Goal: Obtain resource: Download file/media

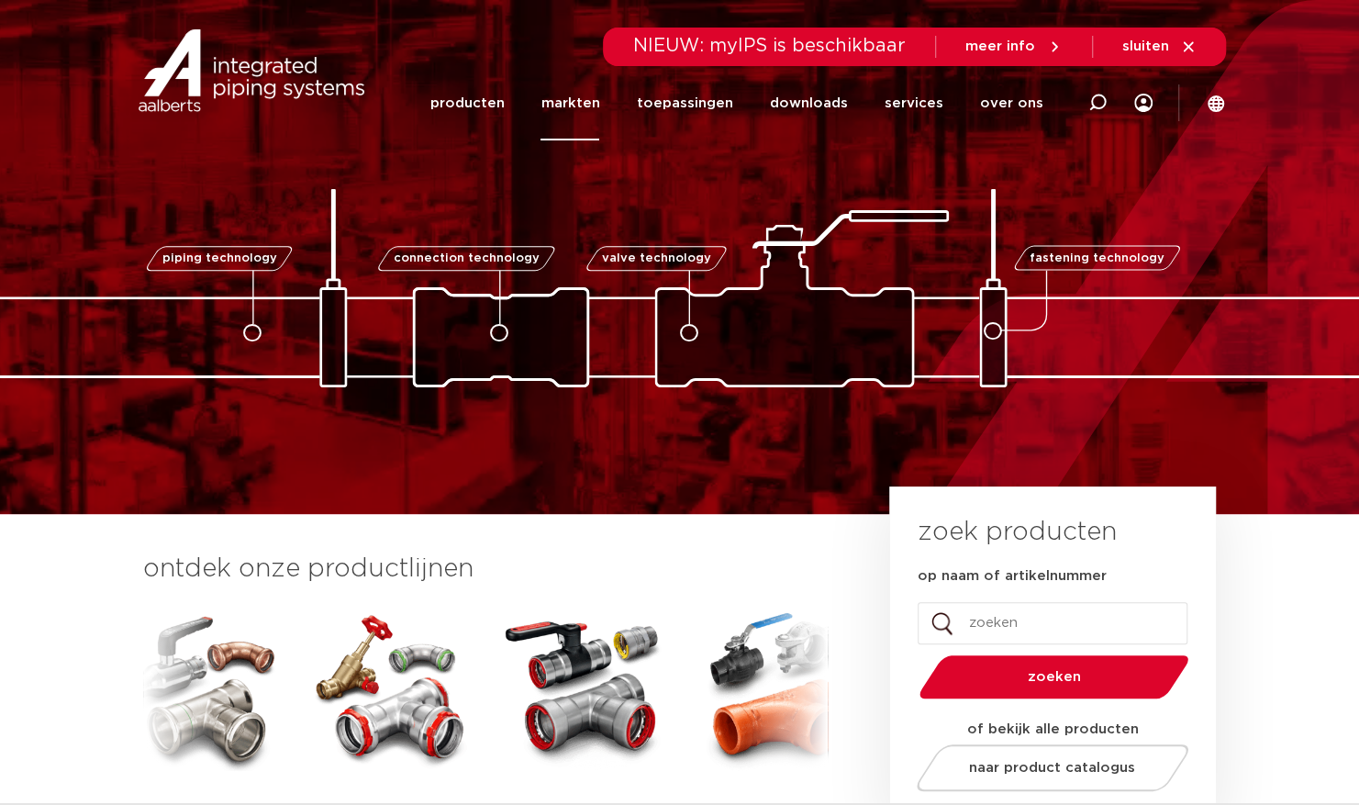
click at [583, 105] on link "markten" at bounding box center [569, 103] width 59 height 74
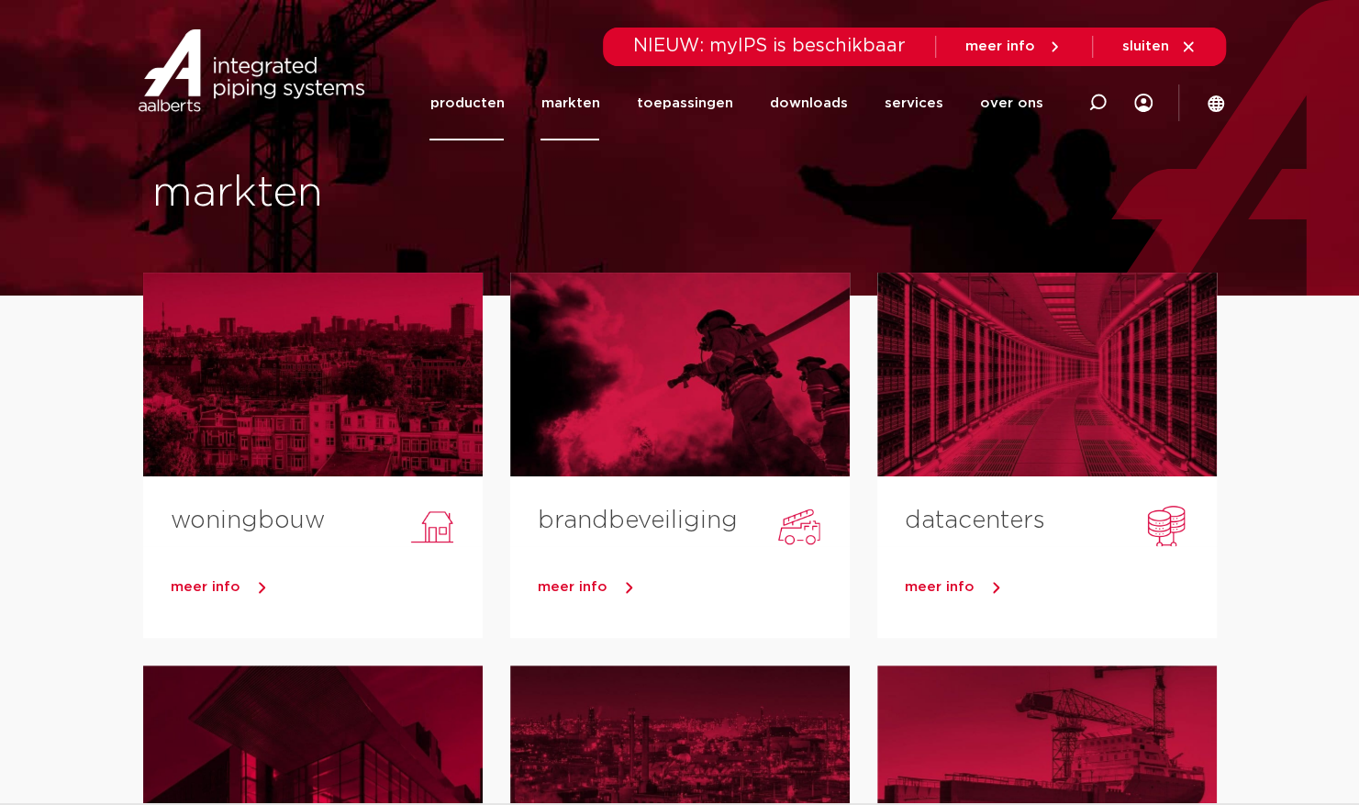
click at [497, 105] on link "producten" at bounding box center [466, 103] width 74 height 74
click at [846, 101] on link "downloads" at bounding box center [808, 103] width 78 height 74
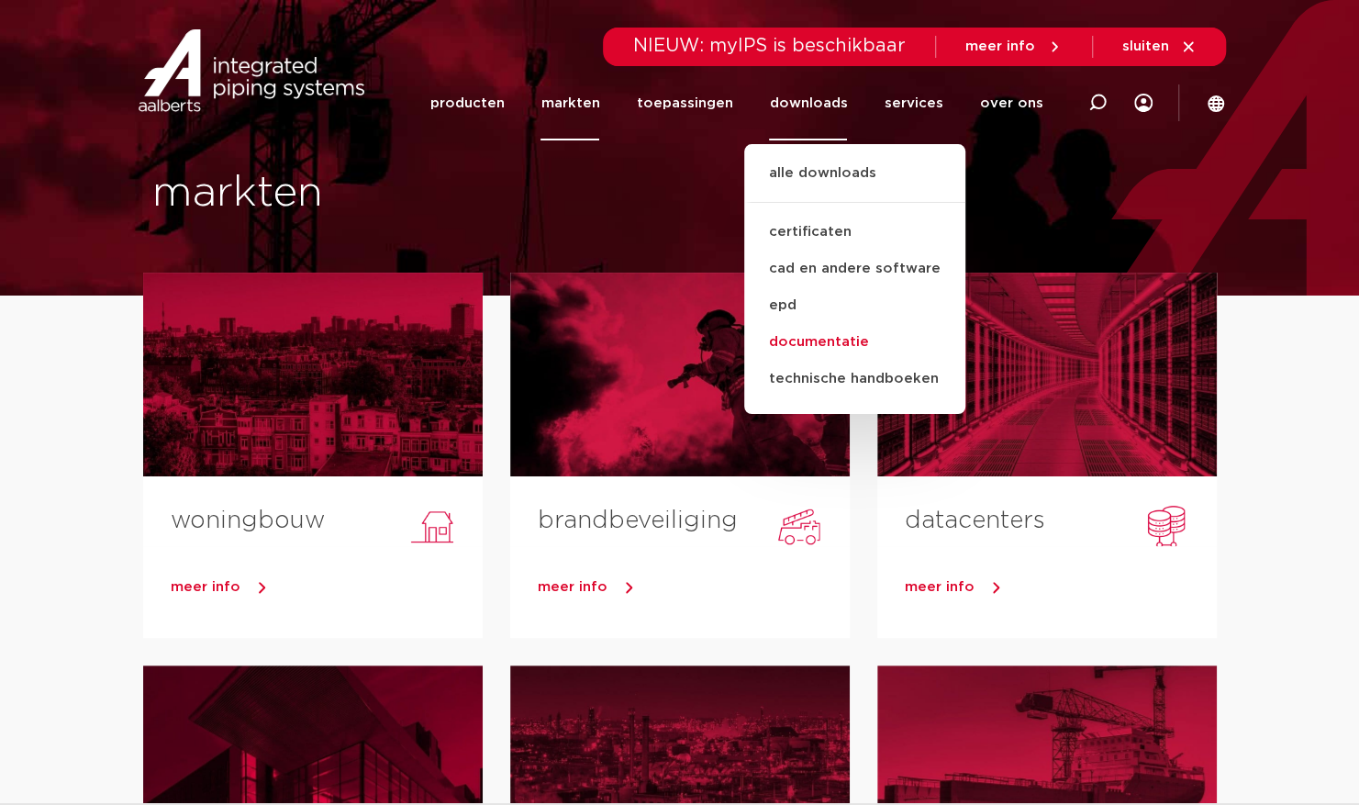
click at [842, 336] on link "documentatie" at bounding box center [854, 342] width 221 height 37
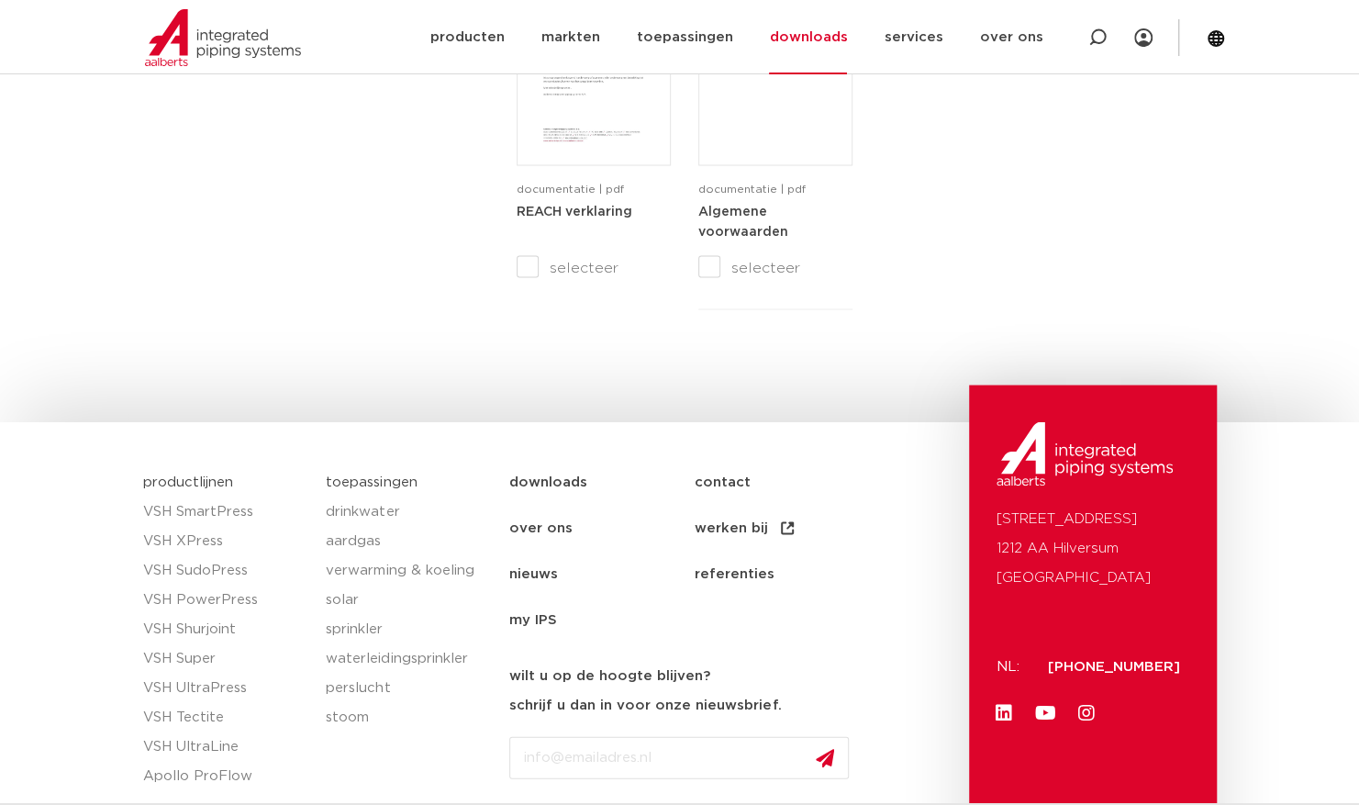
scroll to position [2137, 0]
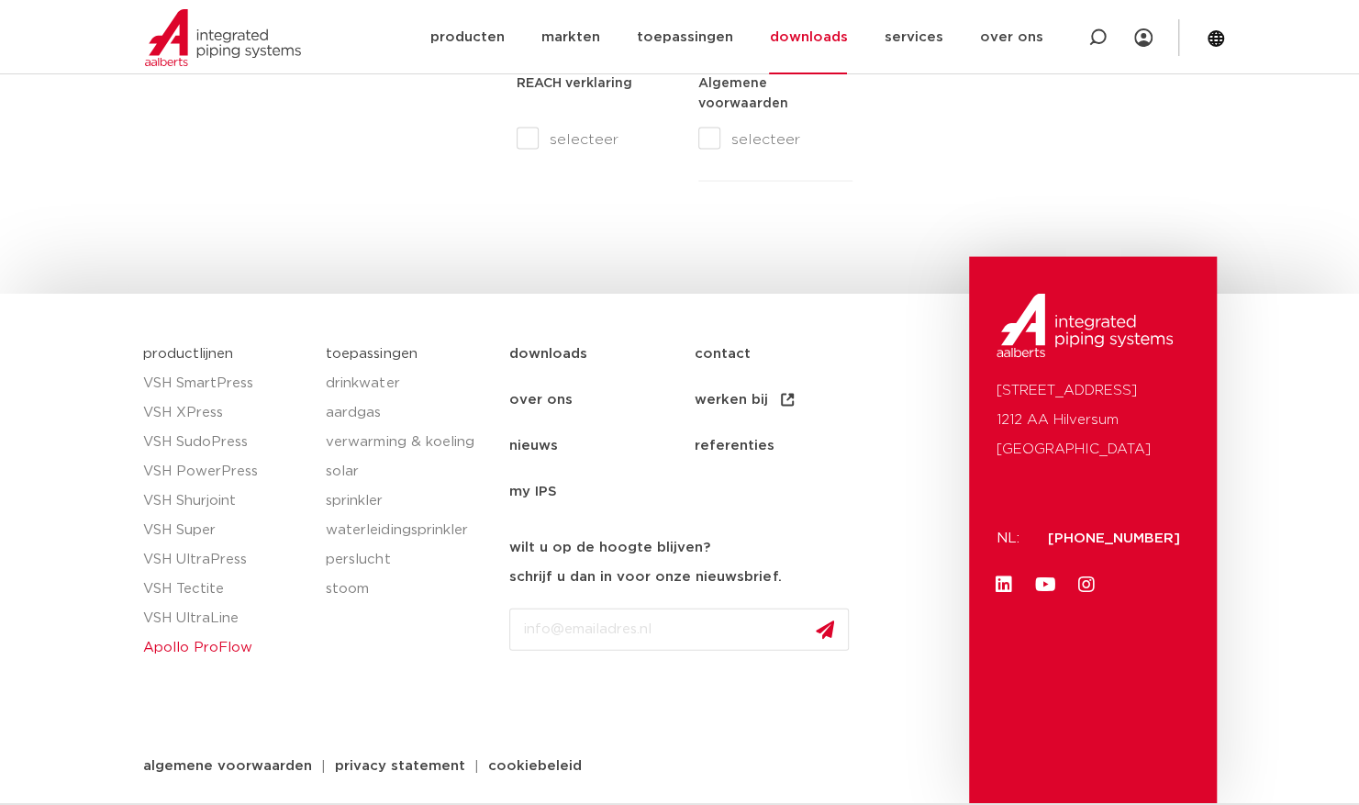
click at [198, 647] on link "Apollo ProFlow" at bounding box center [225, 647] width 165 height 29
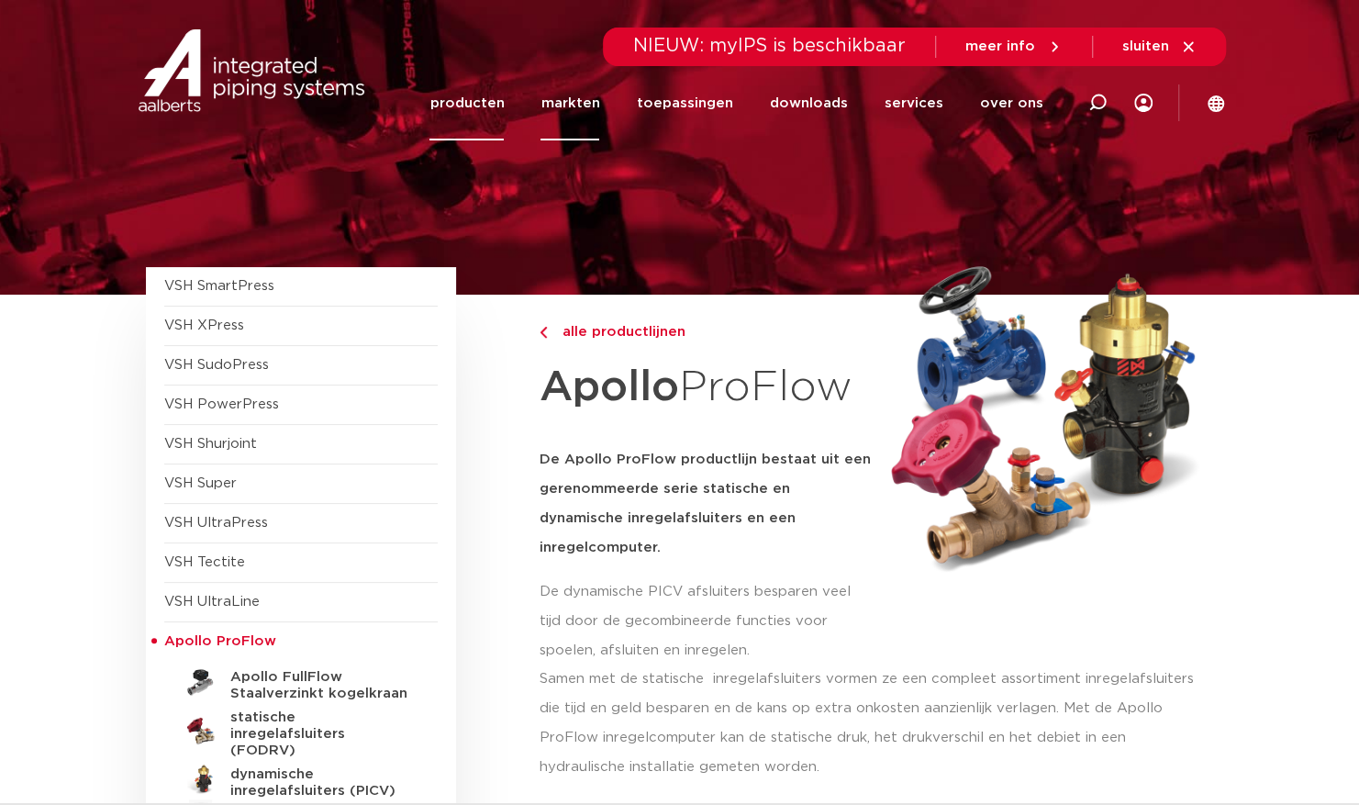
click at [572, 103] on link "markten" at bounding box center [569, 103] width 59 height 74
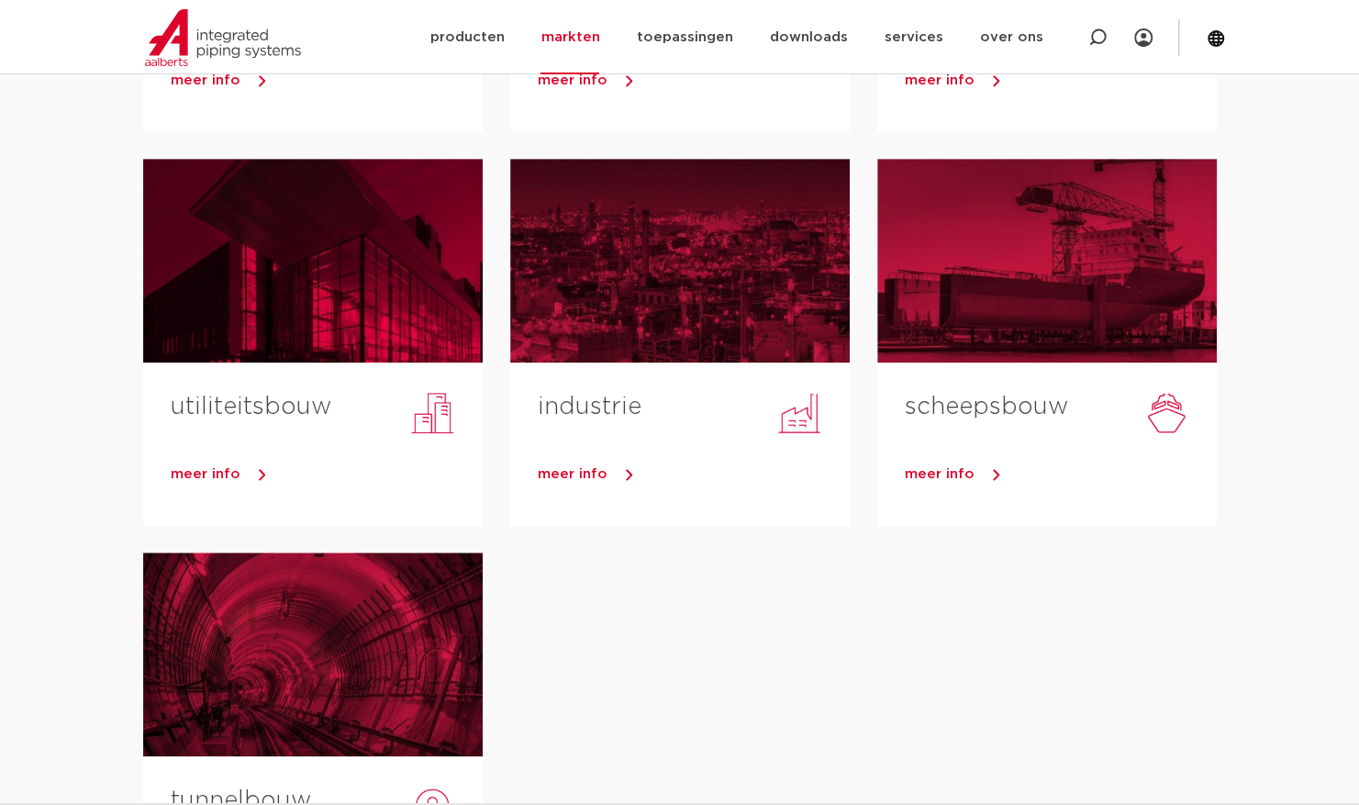
scroll to position [642, 0]
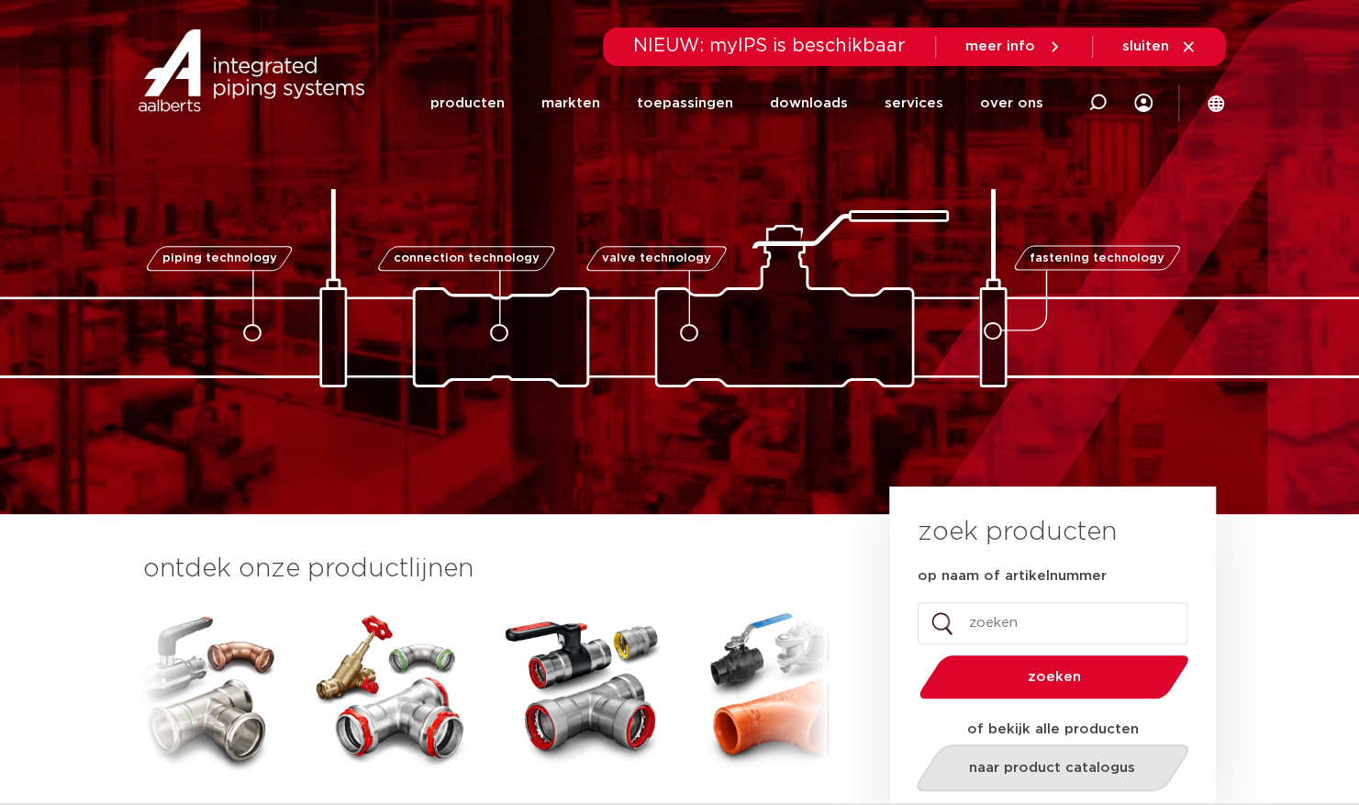
click at [1093, 776] on link "naar product catalogus" at bounding box center [1052, 767] width 282 height 47
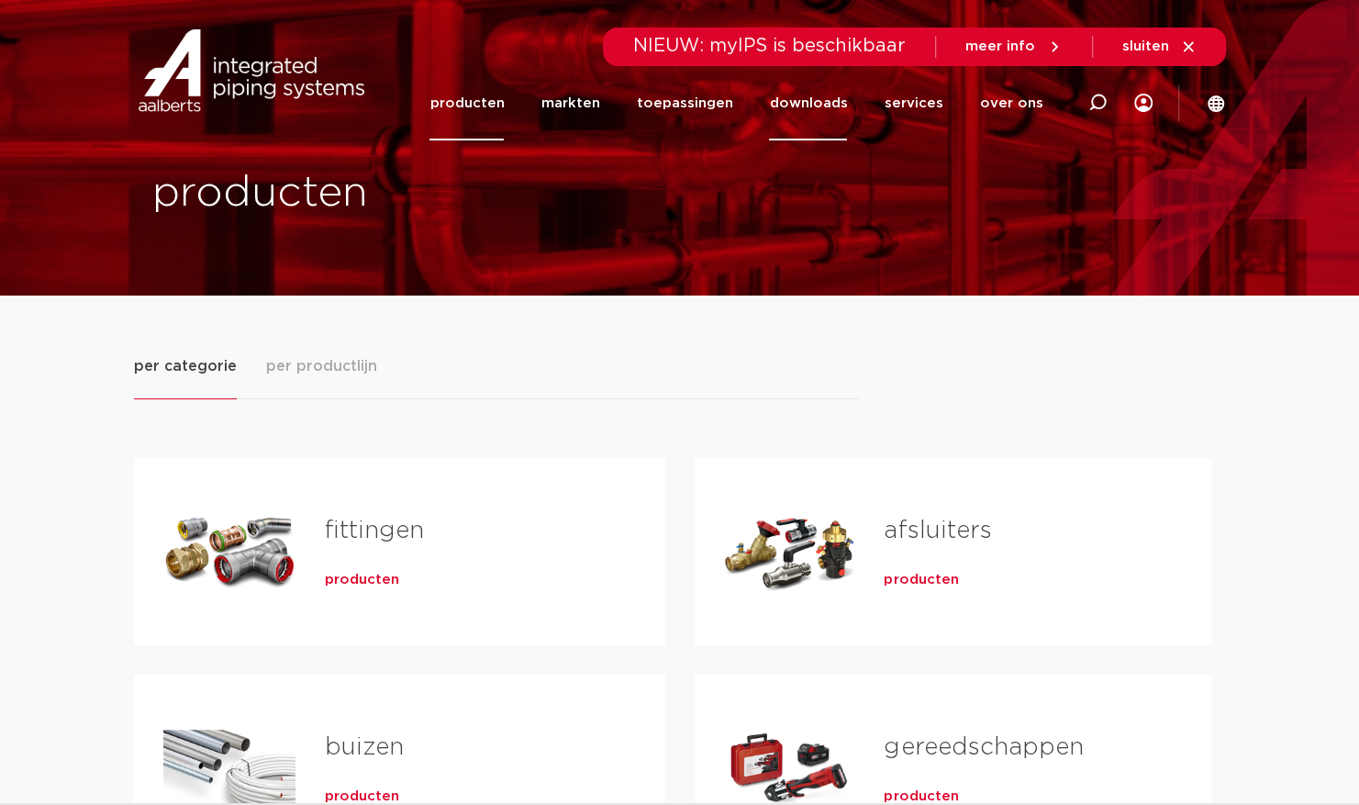
click at [828, 103] on link "downloads" at bounding box center [808, 103] width 78 height 74
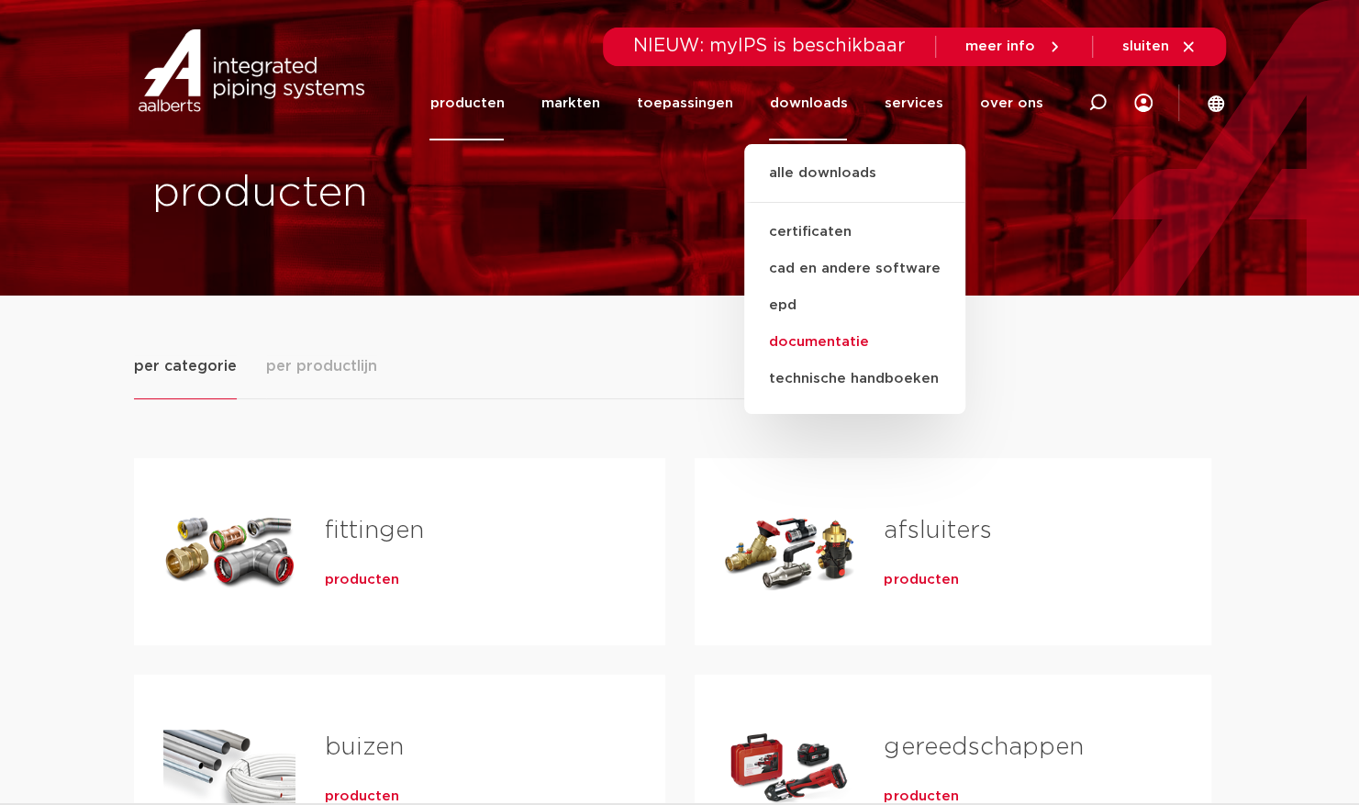
click at [844, 339] on link "documentatie" at bounding box center [854, 342] width 221 height 37
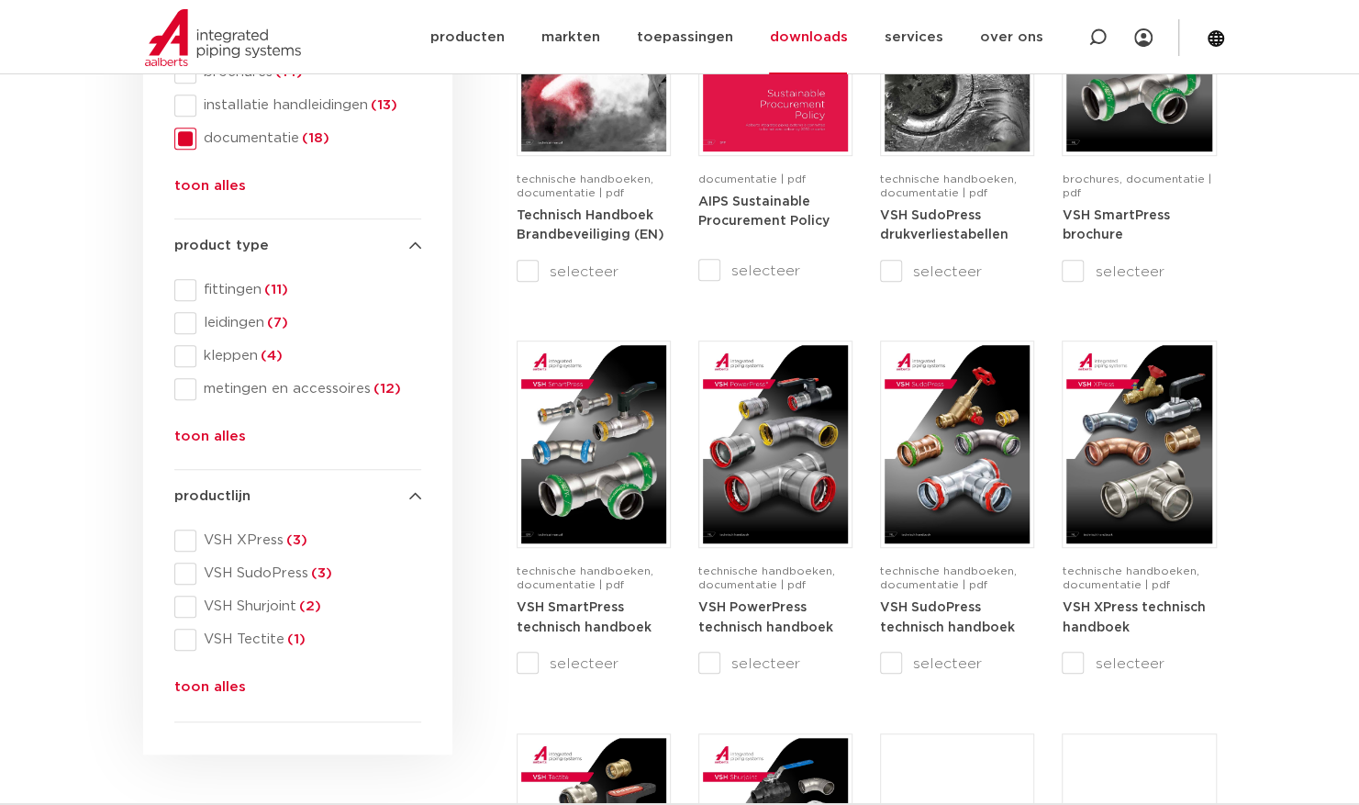
scroll to position [459, 0]
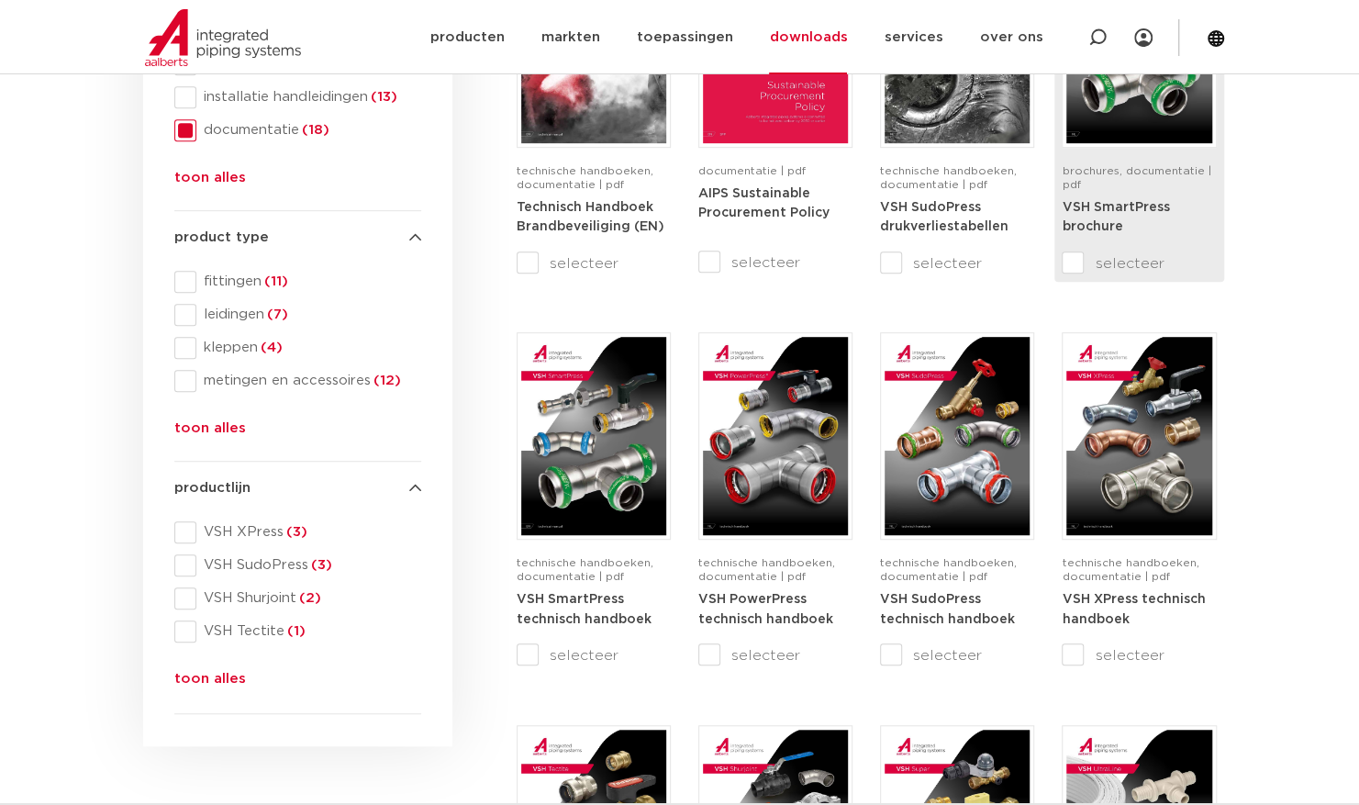
click at [1125, 115] on img at bounding box center [1138, 44] width 145 height 198
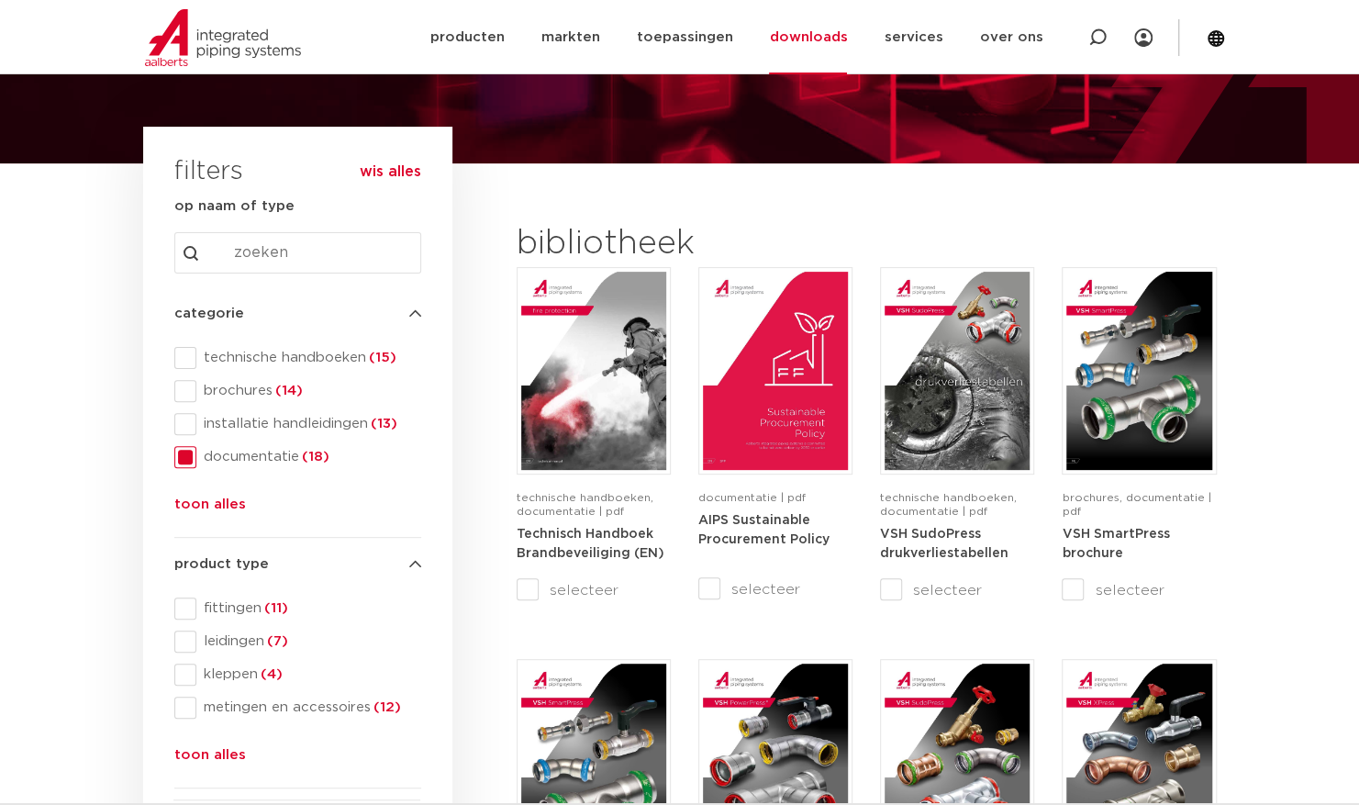
scroll to position [92, 0]
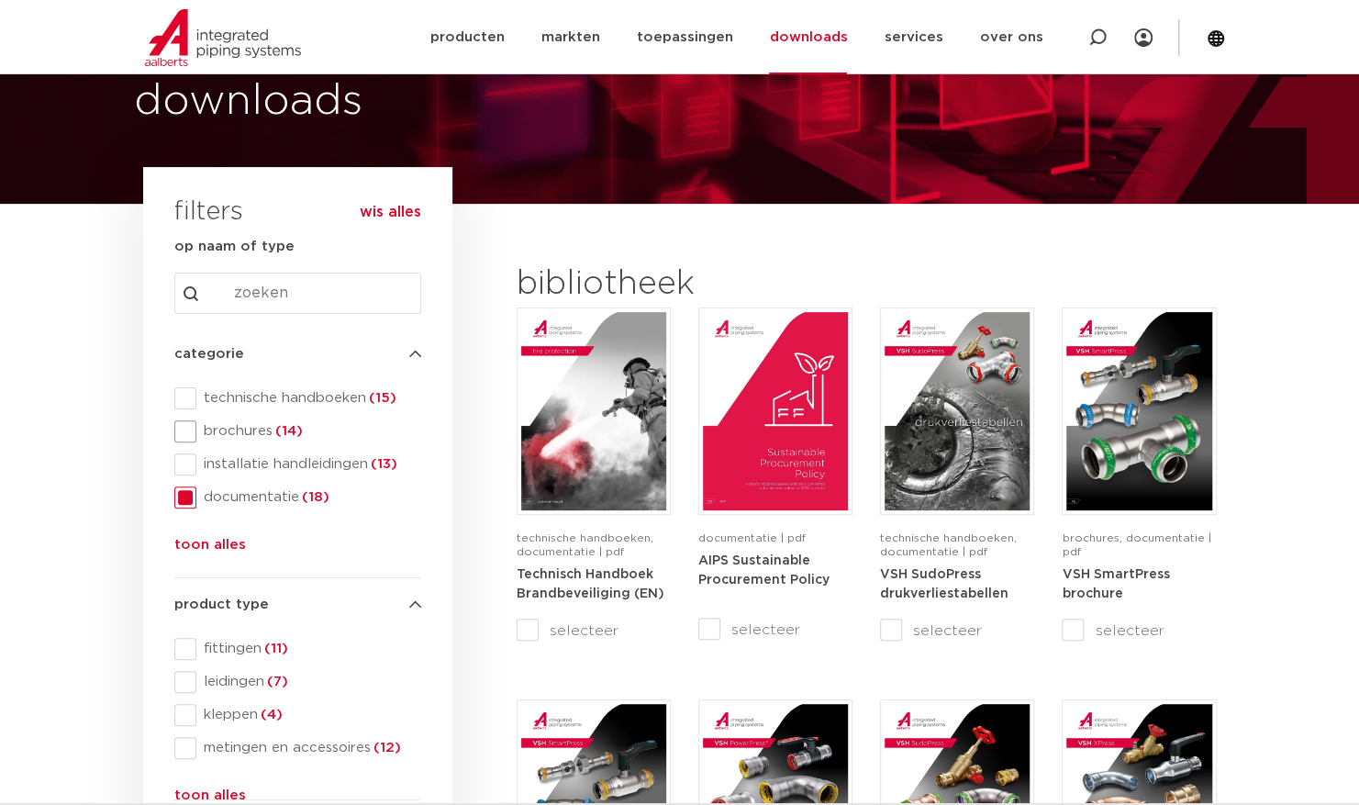
click at [183, 429] on span at bounding box center [185, 431] width 22 height 22
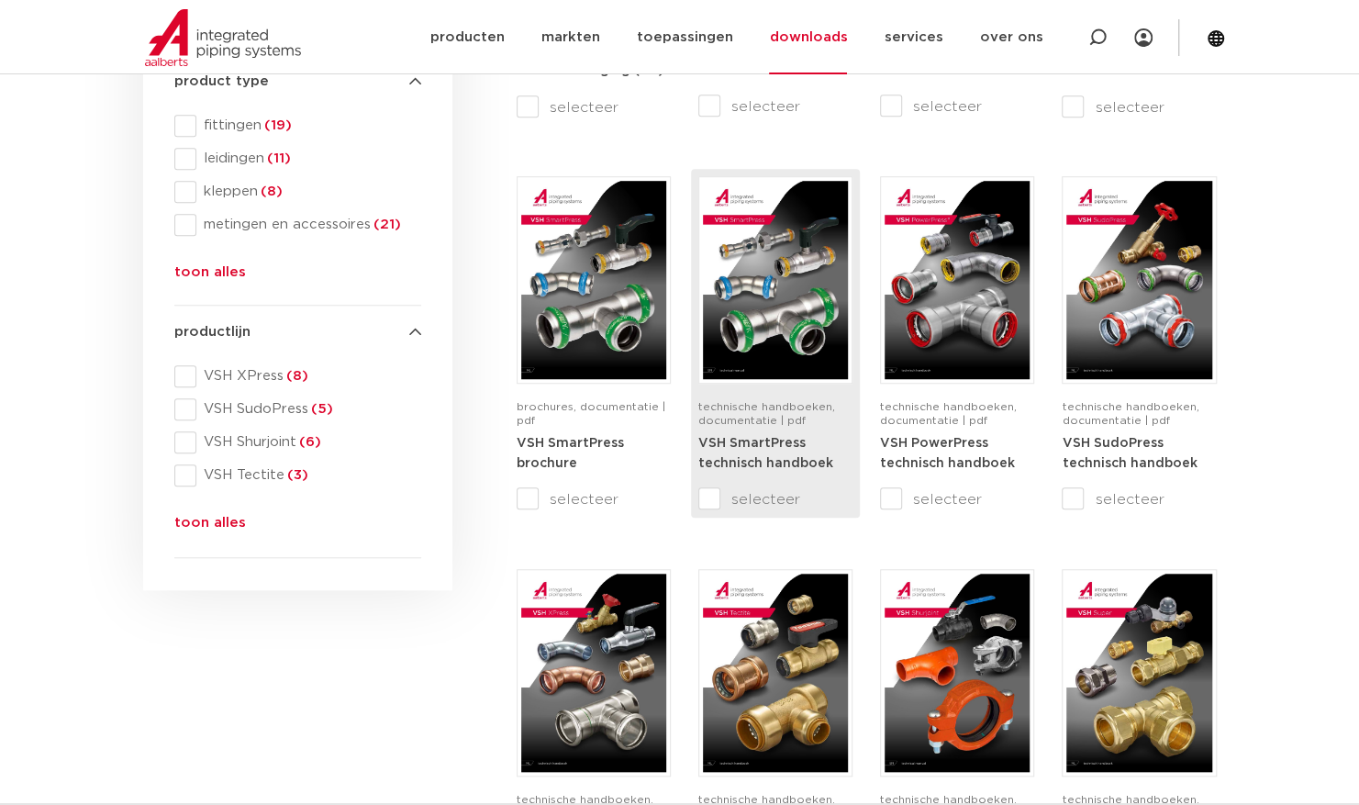
scroll to position [1009, 0]
